Goal: Entertainment & Leisure: Consume media (video, audio)

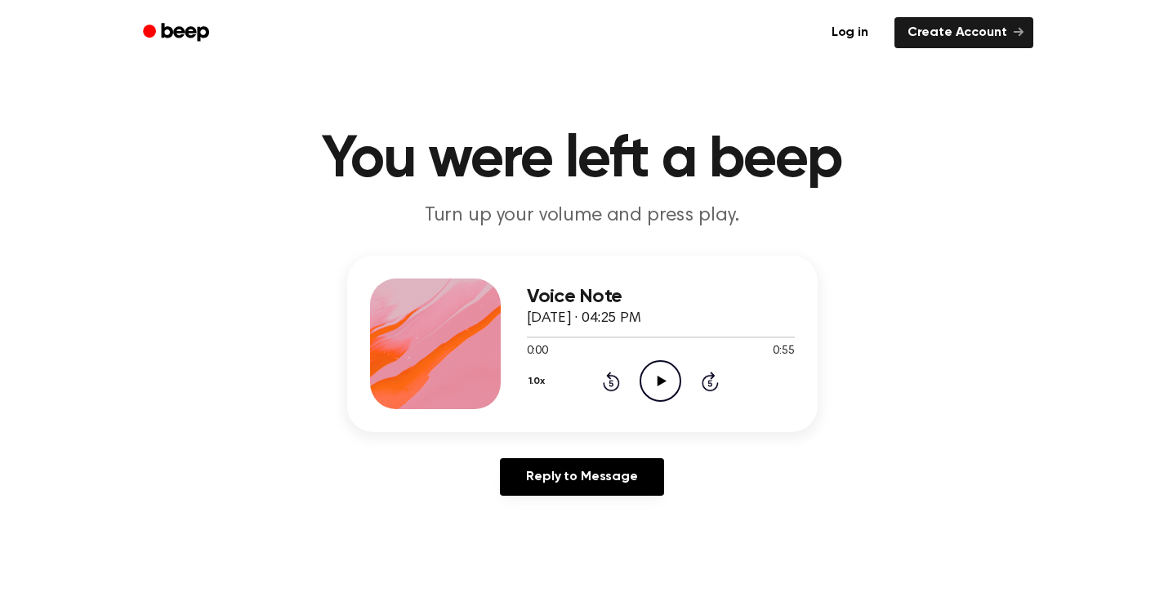
click at [659, 380] on icon at bounding box center [662, 381] width 9 height 11
click at [659, 380] on icon at bounding box center [660, 381] width 7 height 11
click at [659, 380] on icon at bounding box center [662, 381] width 9 height 11
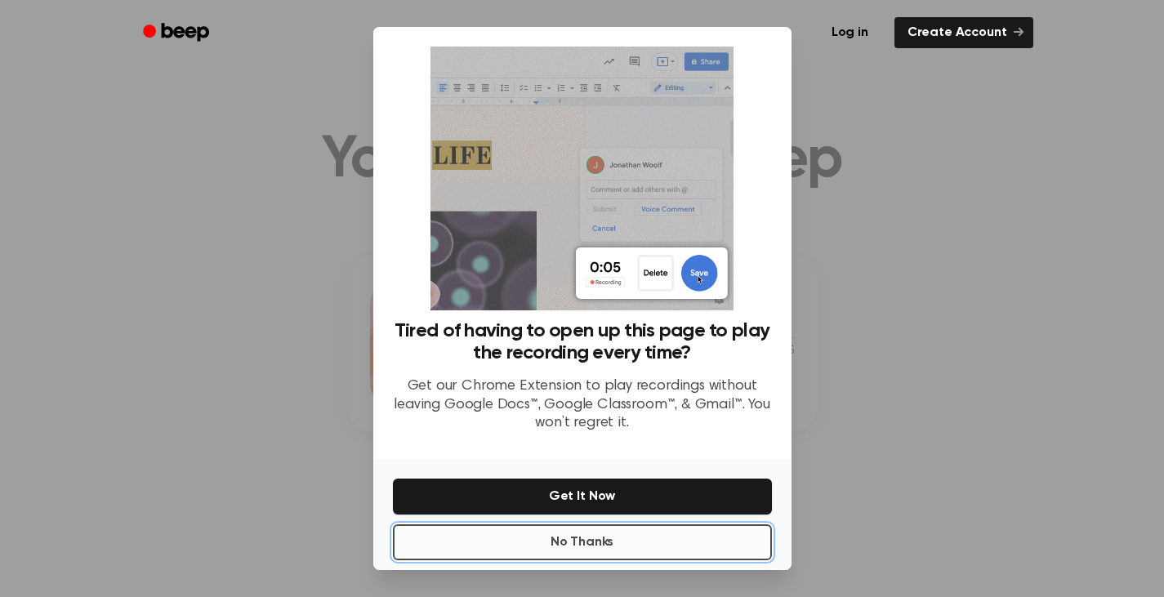
click at [594, 543] on button "No Thanks" at bounding box center [582, 543] width 379 height 36
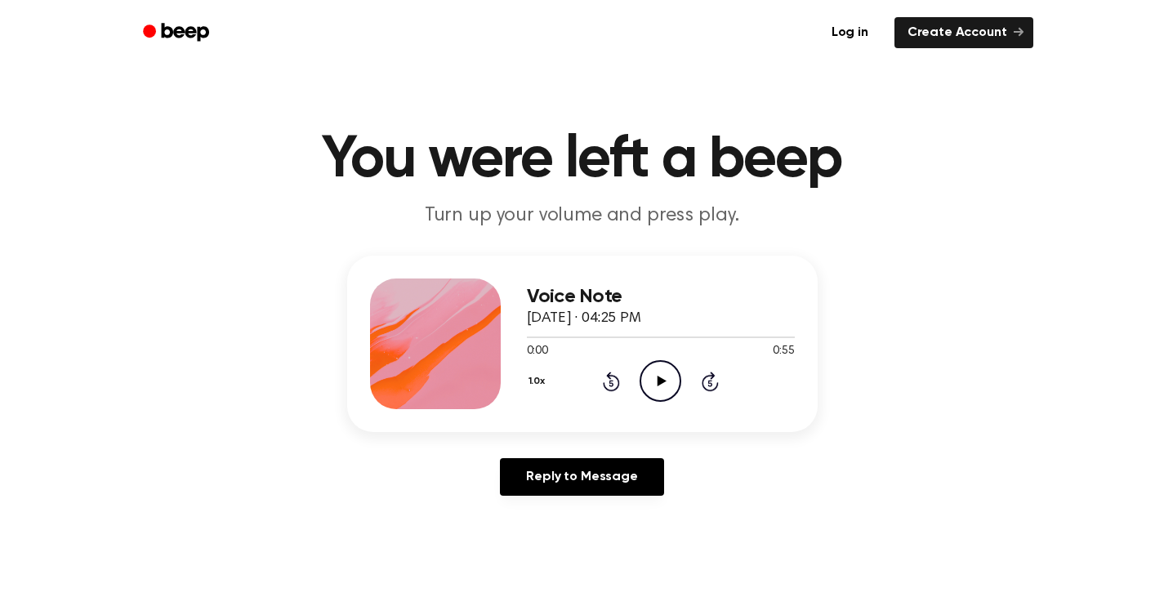
click at [661, 373] on icon "Play Audio" at bounding box center [661, 381] width 42 height 42
drag, startPoint x: 661, startPoint y: 378, endPoint x: 698, endPoint y: 422, distance: 58.1
click at [698, 420] on div "Voice Note August 27, 2024 · 04:25 PM 0:23 0:55 Your browser does not support t…" at bounding box center [582, 344] width 471 height 177
click at [663, 379] on icon at bounding box center [660, 381] width 7 height 11
click at [665, 380] on icon "Play Audio" at bounding box center [661, 381] width 42 height 42
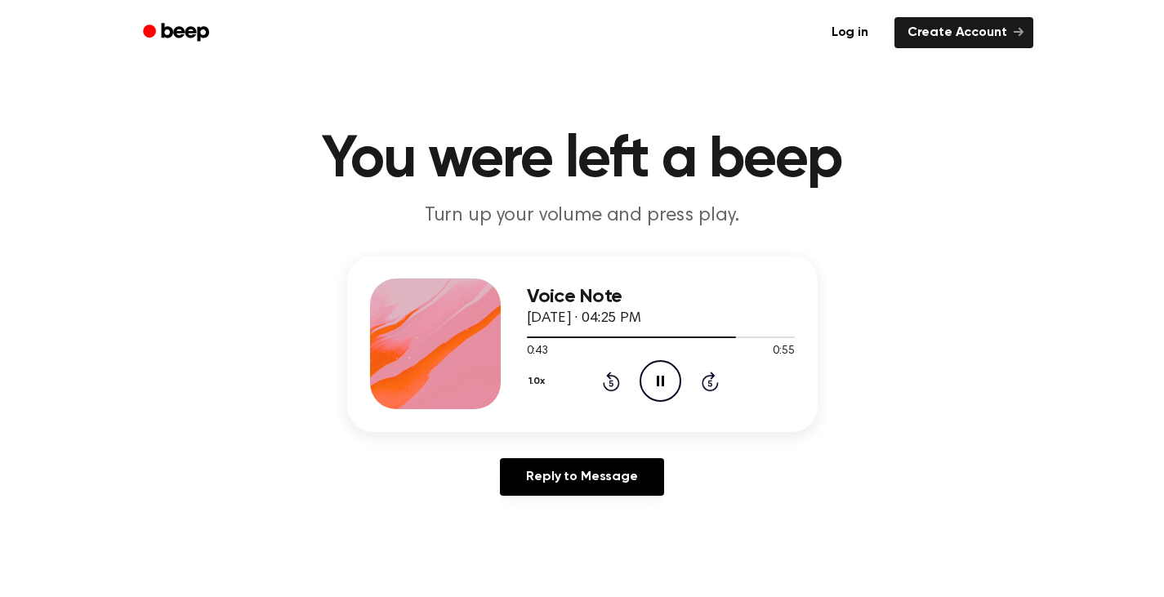
click at [665, 381] on icon "Pause Audio" at bounding box center [661, 381] width 42 height 42
